Goal: Task Accomplishment & Management: Use online tool/utility

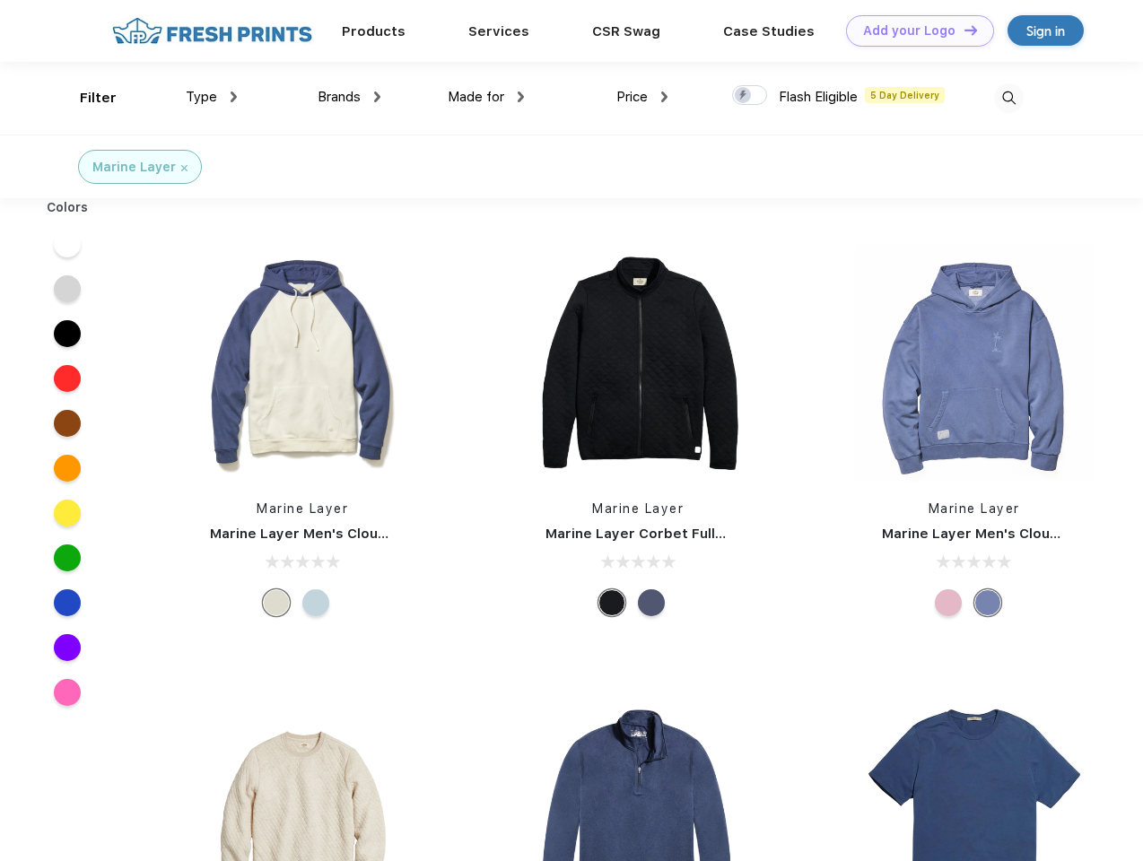
click at [913, 31] on link "Add your Logo Design Tool" at bounding box center [920, 30] width 148 height 31
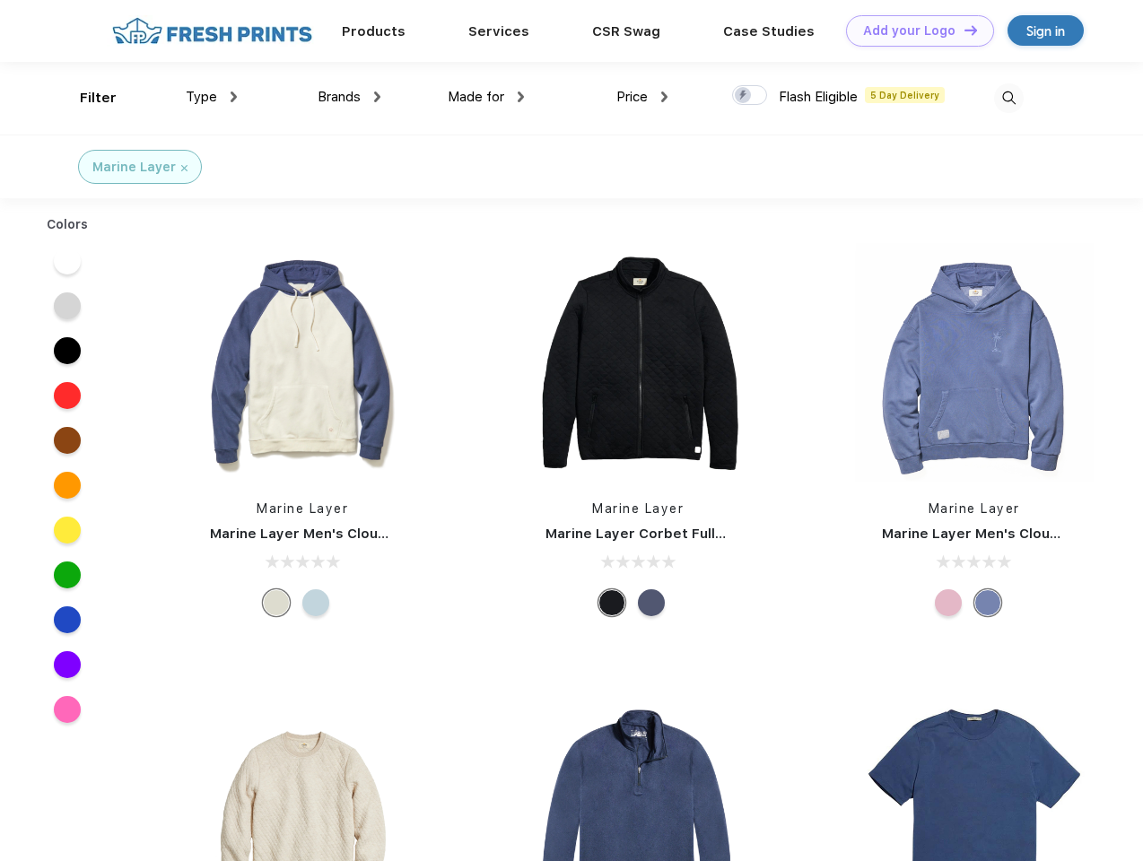
click at [0, 0] on div "Design Tool" at bounding box center [0, 0] width 0 height 0
click at [963, 30] on link "Add your Logo Design Tool" at bounding box center [920, 30] width 148 height 31
click at [86, 98] on div "Filter" at bounding box center [98, 98] width 37 height 21
click at [212, 97] on span "Type" at bounding box center [201, 97] width 31 height 16
click at [349, 97] on span "Brands" at bounding box center [339, 97] width 43 height 16
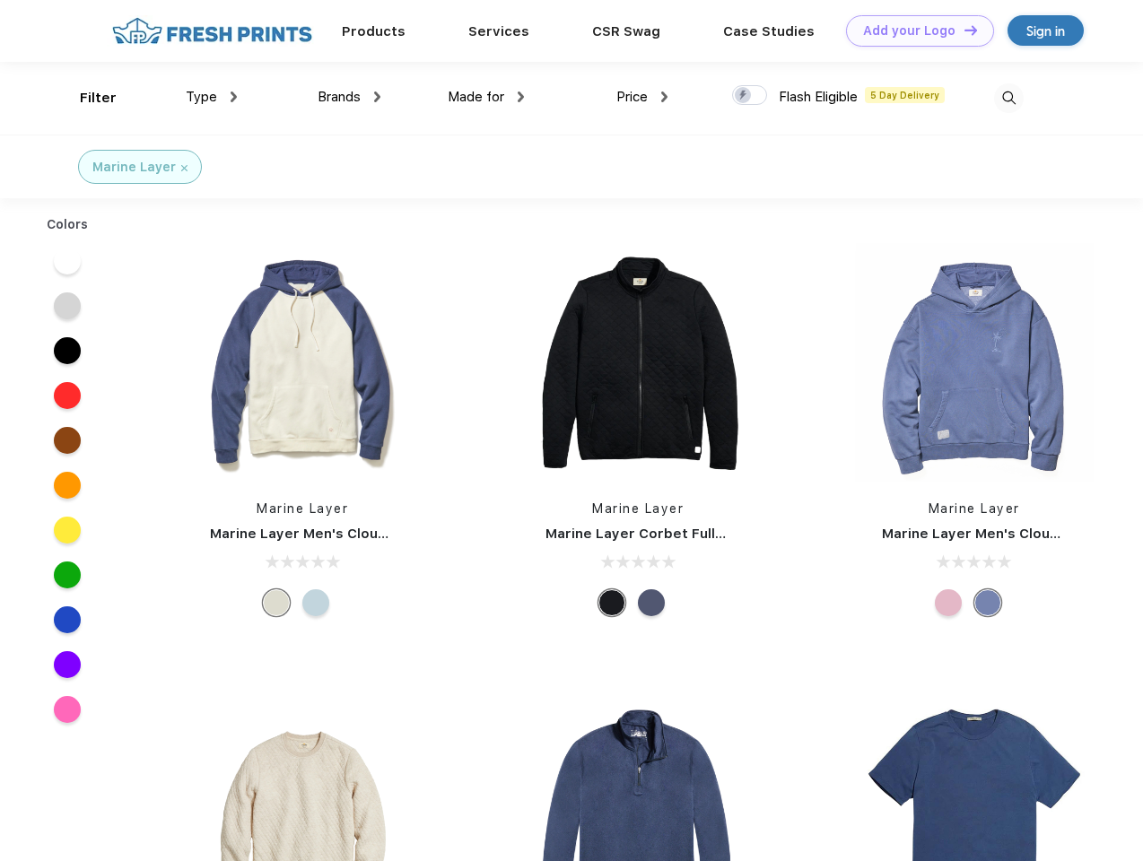
click at [486, 97] on span "Made for" at bounding box center [476, 97] width 57 height 16
click at [642, 97] on span "Price" at bounding box center [631, 97] width 31 height 16
click at [750, 96] on div at bounding box center [749, 95] width 35 height 20
click at [744, 96] on input "checkbox" at bounding box center [738, 90] width 12 height 12
click at [1008, 98] on img at bounding box center [1009, 98] width 30 height 30
